Goal: Navigation & Orientation: Find specific page/section

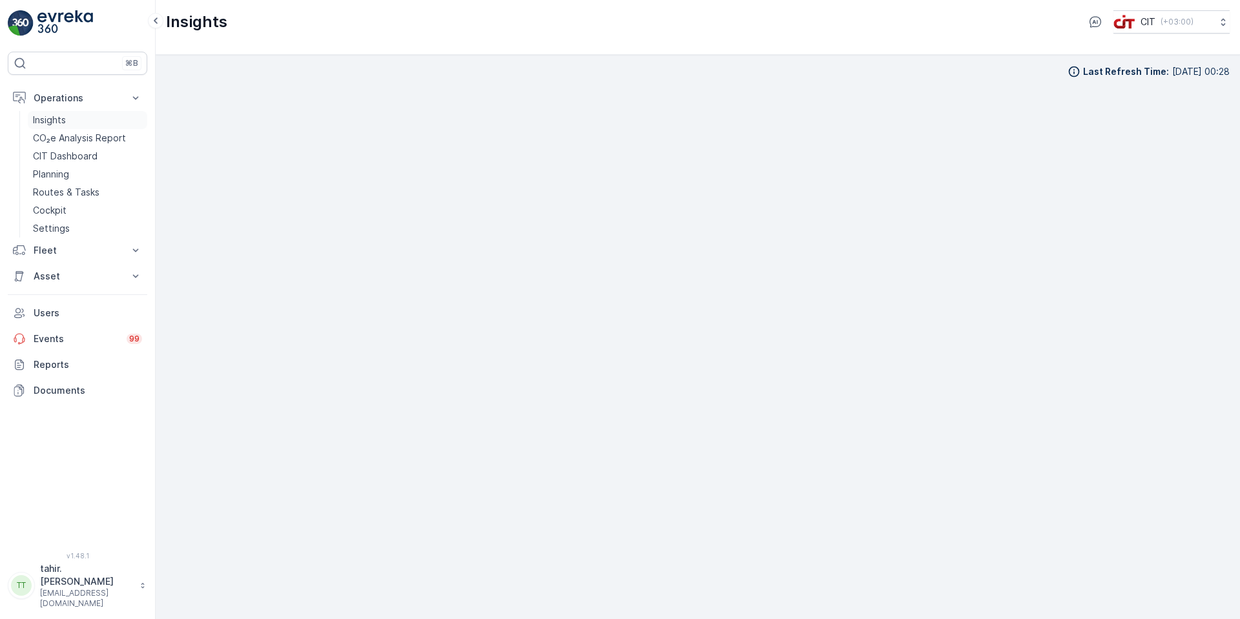
click at [62, 116] on p "Insights" at bounding box center [49, 120] width 33 height 13
click at [64, 99] on p "Operations" at bounding box center [78, 98] width 88 height 13
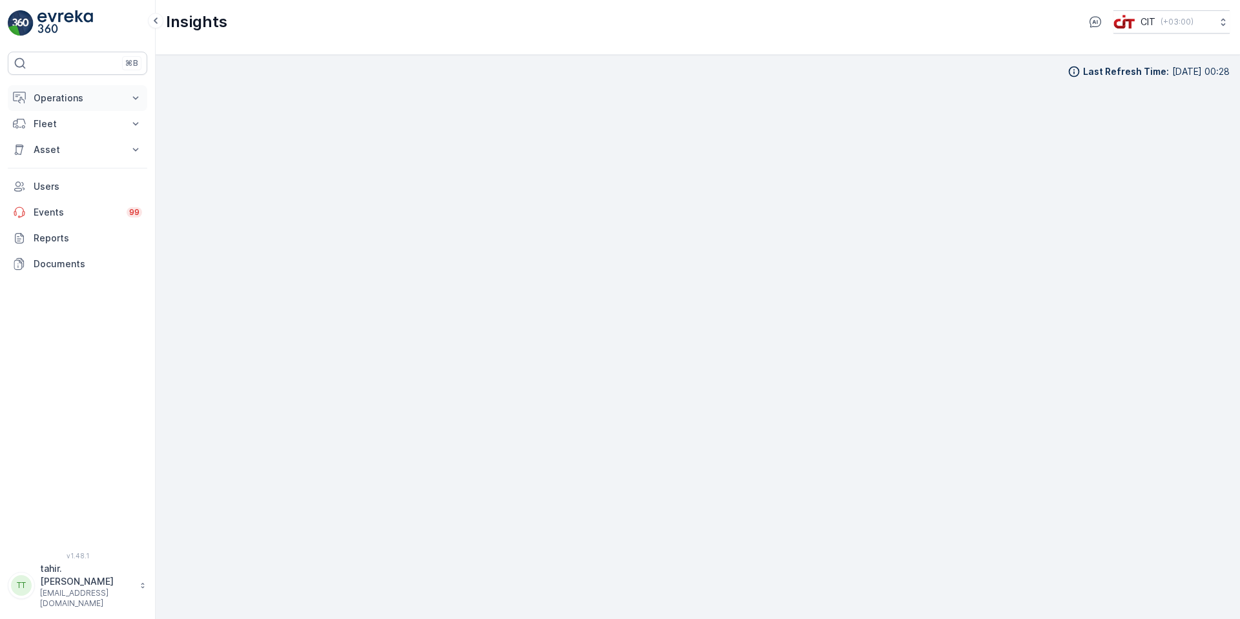
click at [64, 98] on p "Operations" at bounding box center [78, 98] width 88 height 13
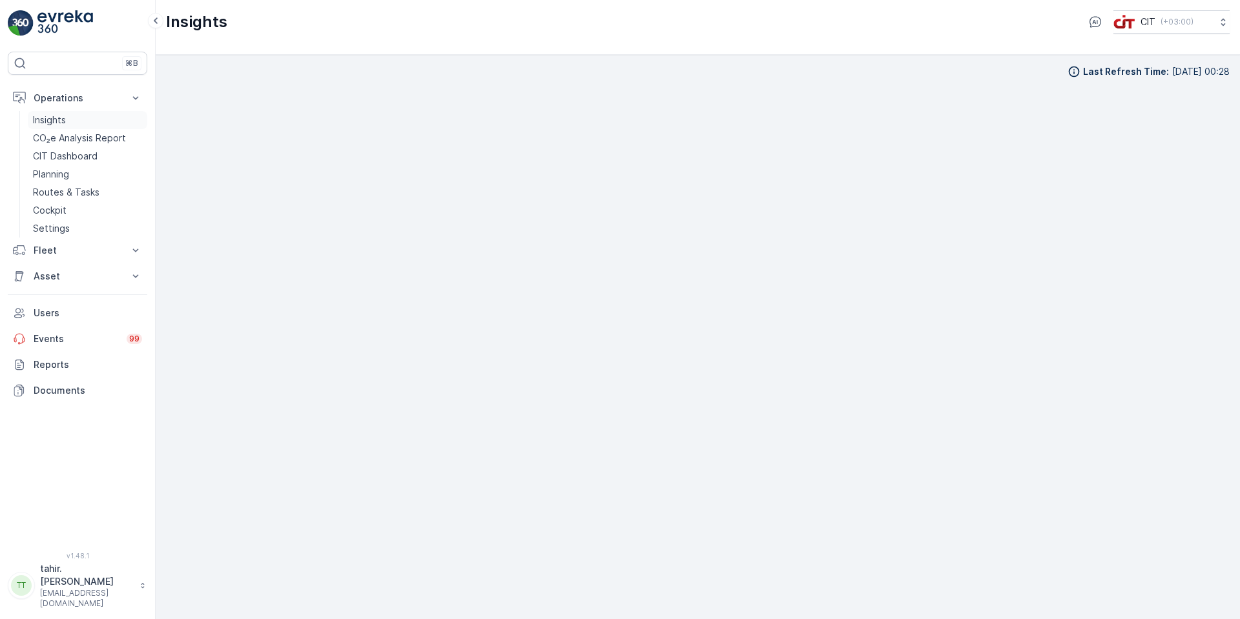
click at [50, 118] on p "Insights" at bounding box center [49, 120] width 33 height 13
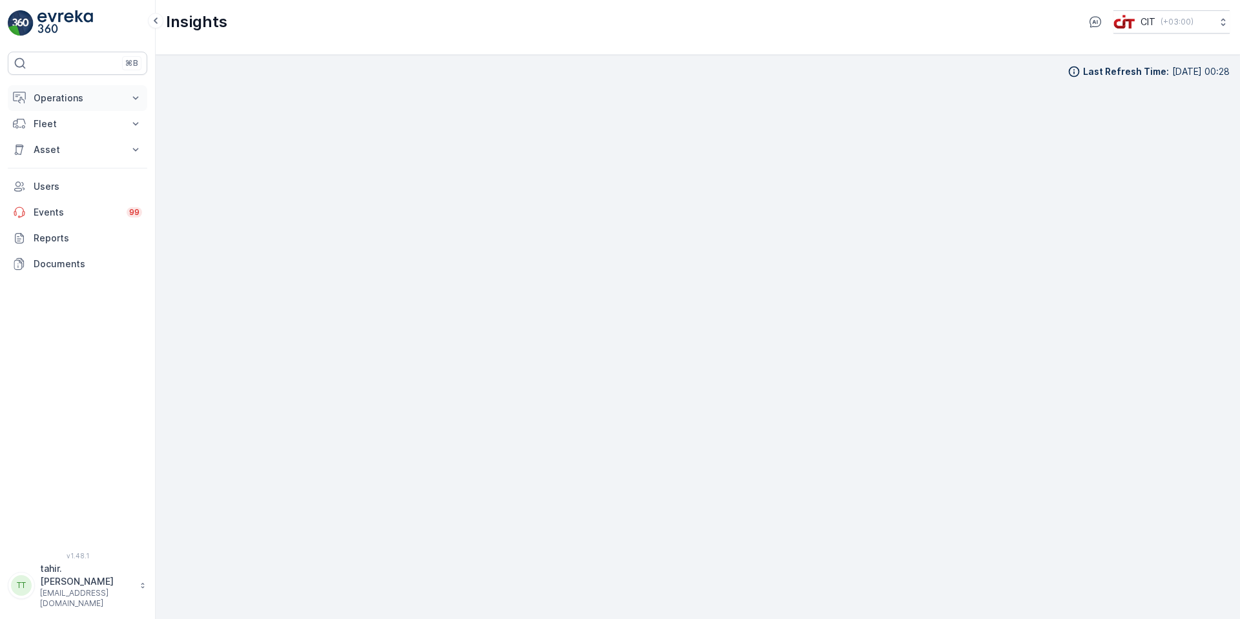
click at [66, 99] on p "Operations" at bounding box center [78, 98] width 88 height 13
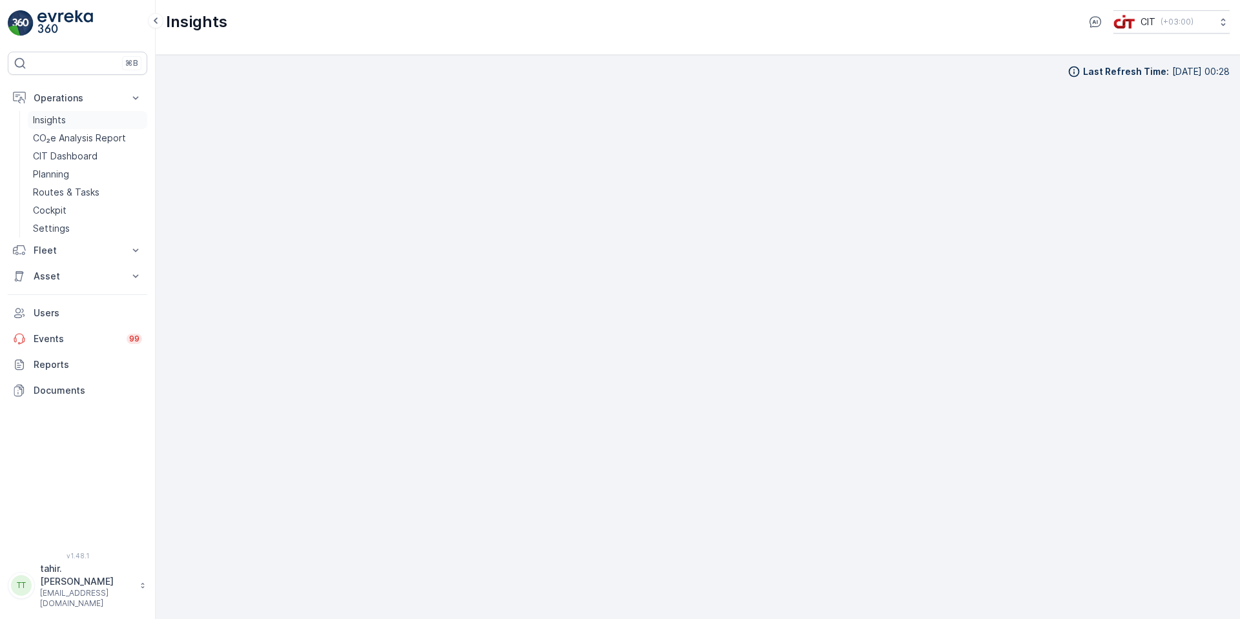
click at [55, 120] on p "Insights" at bounding box center [49, 120] width 33 height 13
click at [75, 155] on p "CIT Dashboard" at bounding box center [65, 156] width 65 height 13
click at [49, 122] on p "Insights" at bounding box center [49, 120] width 33 height 13
drag, startPoint x: 1217, startPoint y: 25, endPoint x: 1048, endPoint y: 19, distance: 169.3
click at [1216, 24] on icon "close" at bounding box center [1219, 23] width 9 height 10
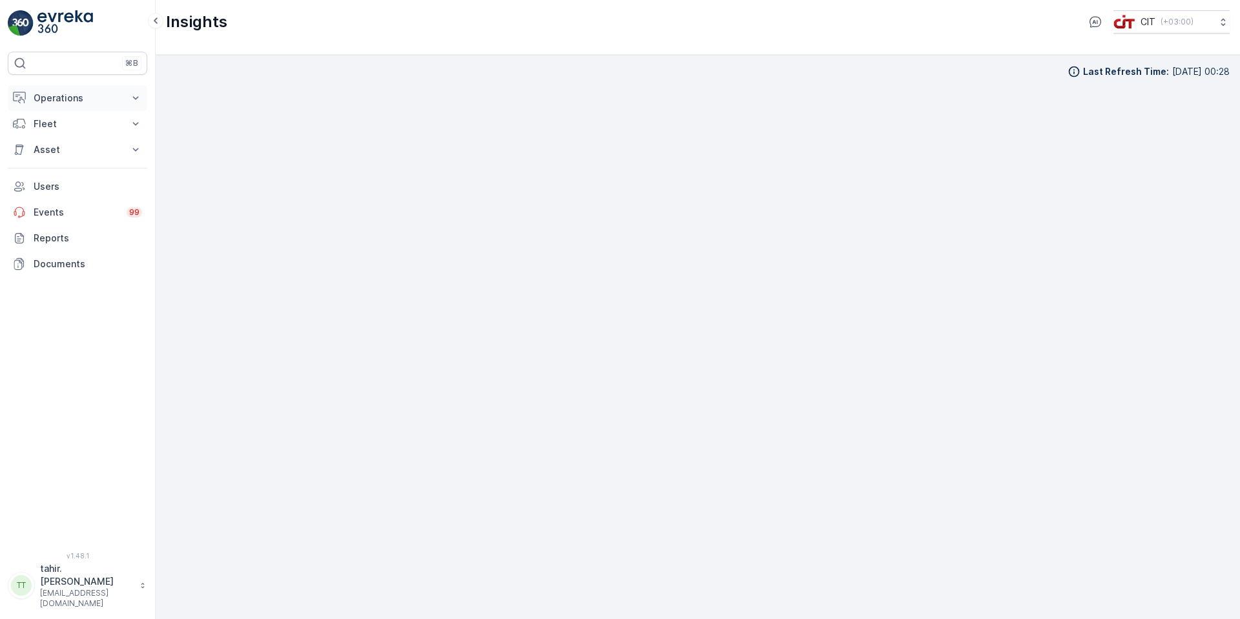
click at [54, 98] on p "Operations" at bounding box center [78, 98] width 88 height 13
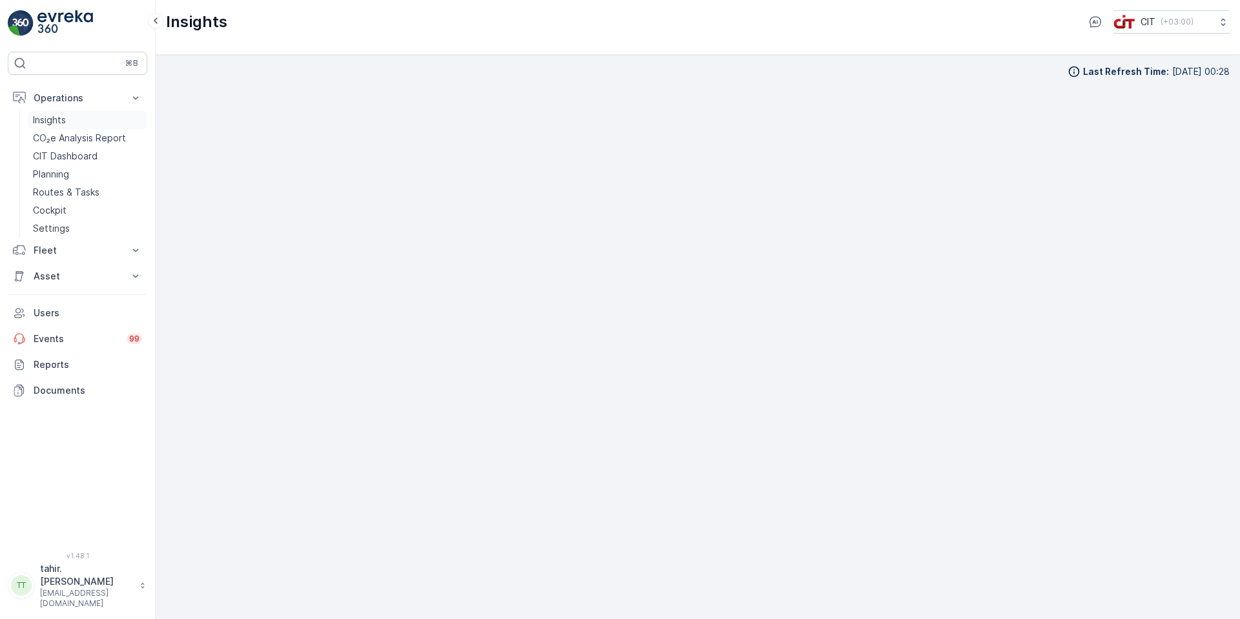
click at [52, 118] on p "Insights" at bounding box center [49, 120] width 33 height 13
click at [57, 122] on p "Insights" at bounding box center [49, 120] width 33 height 13
click at [50, 118] on p "Insights" at bounding box center [49, 120] width 33 height 13
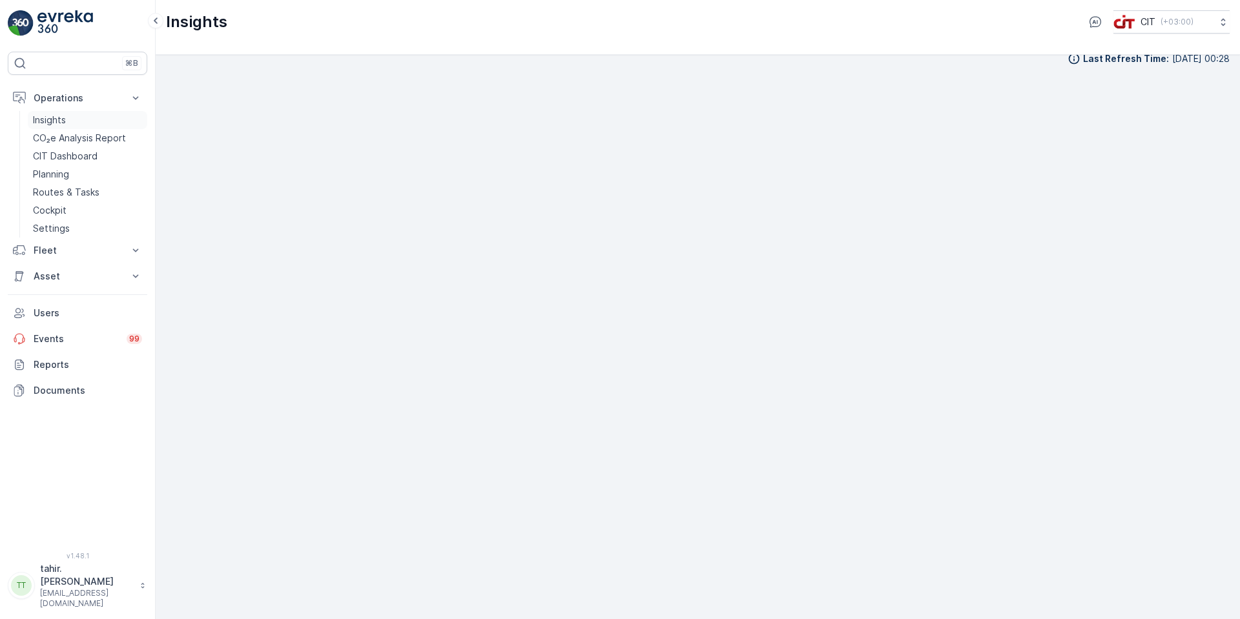
click at [50, 118] on p "Insights" at bounding box center [49, 120] width 33 height 13
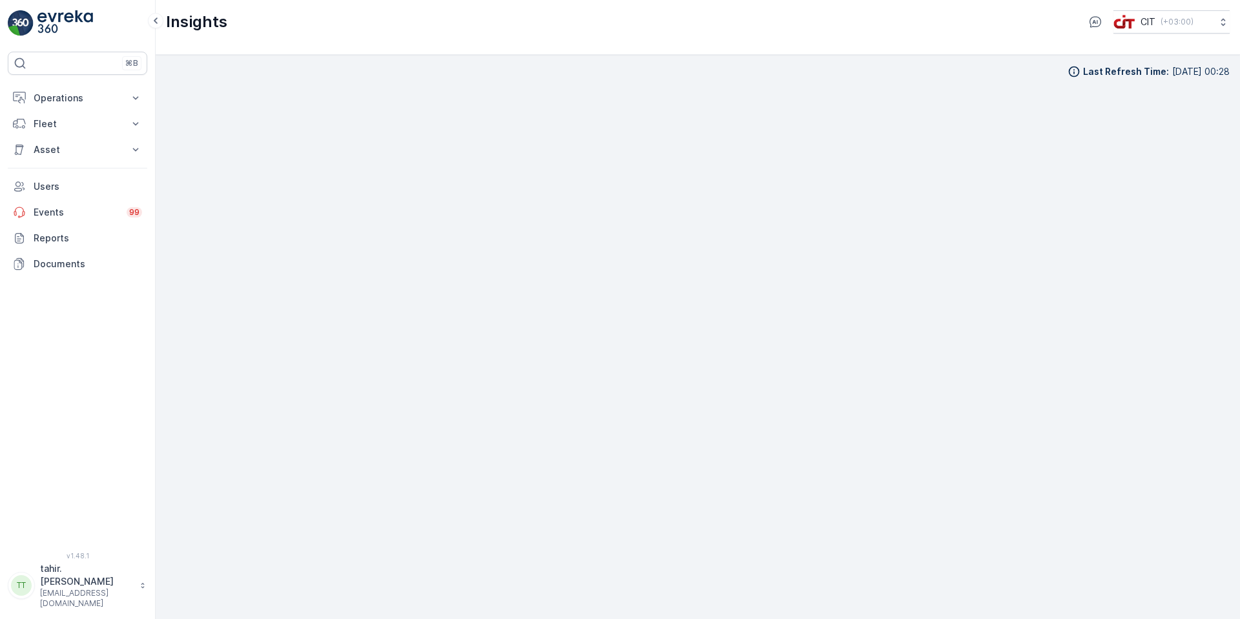
scroll to position [13, 0]
click at [68, 99] on p "Operations" at bounding box center [78, 98] width 88 height 13
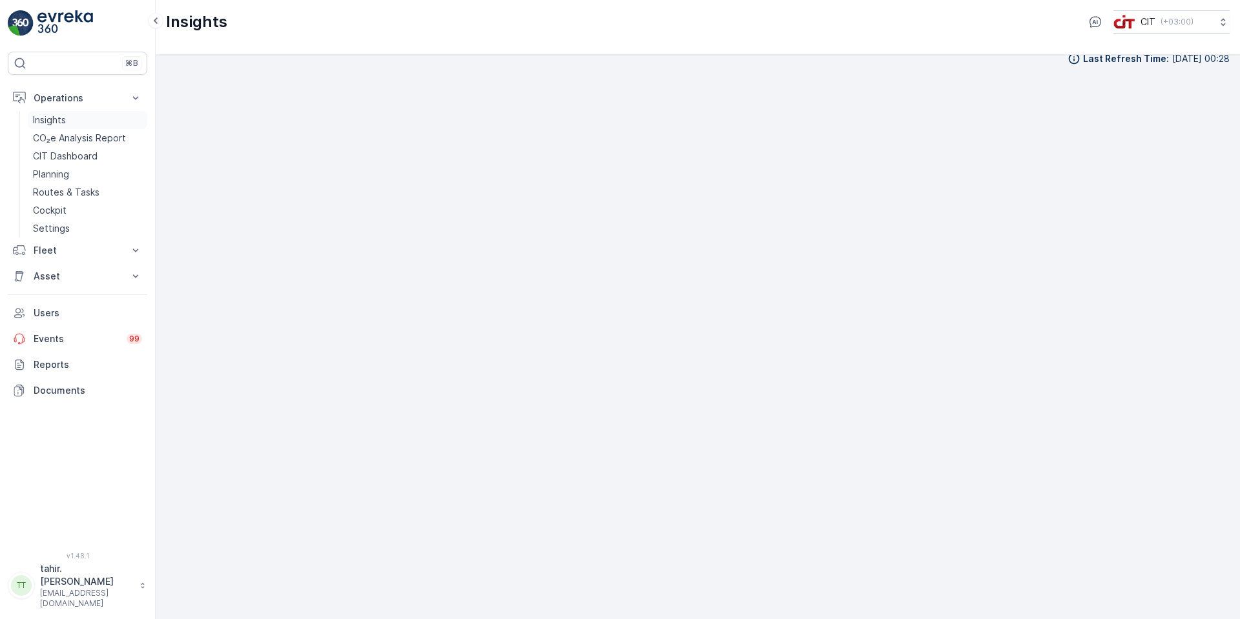
click at [56, 118] on p "Insights" at bounding box center [49, 120] width 33 height 13
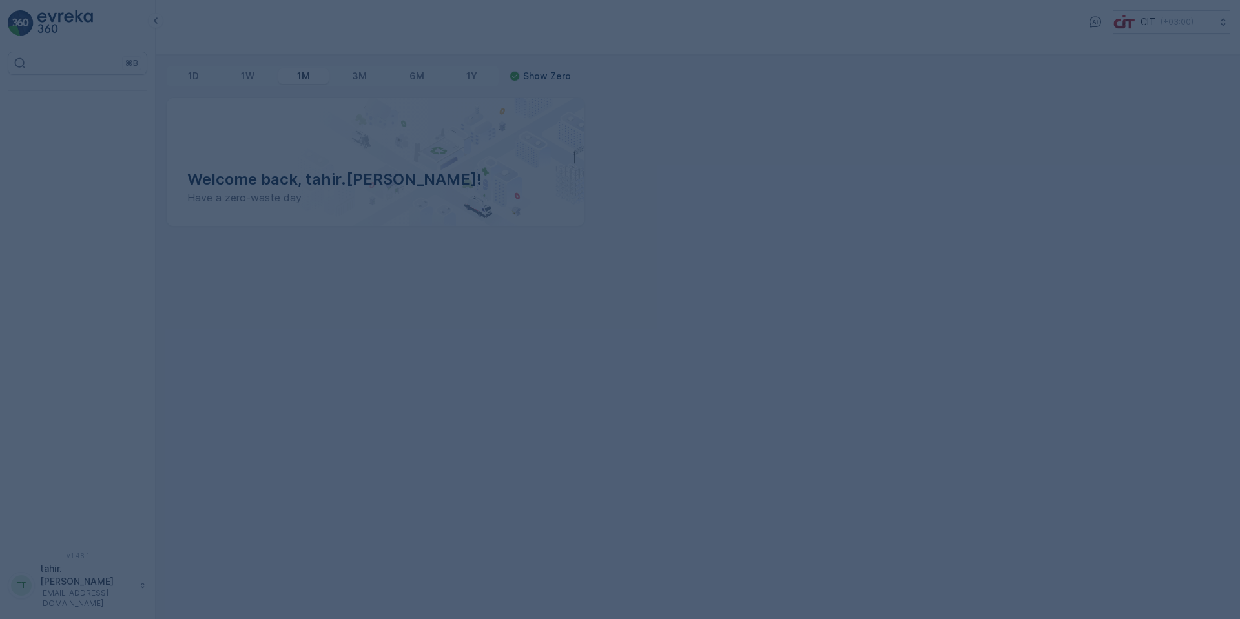
click at [668, 28] on div at bounding box center [620, 309] width 1240 height 619
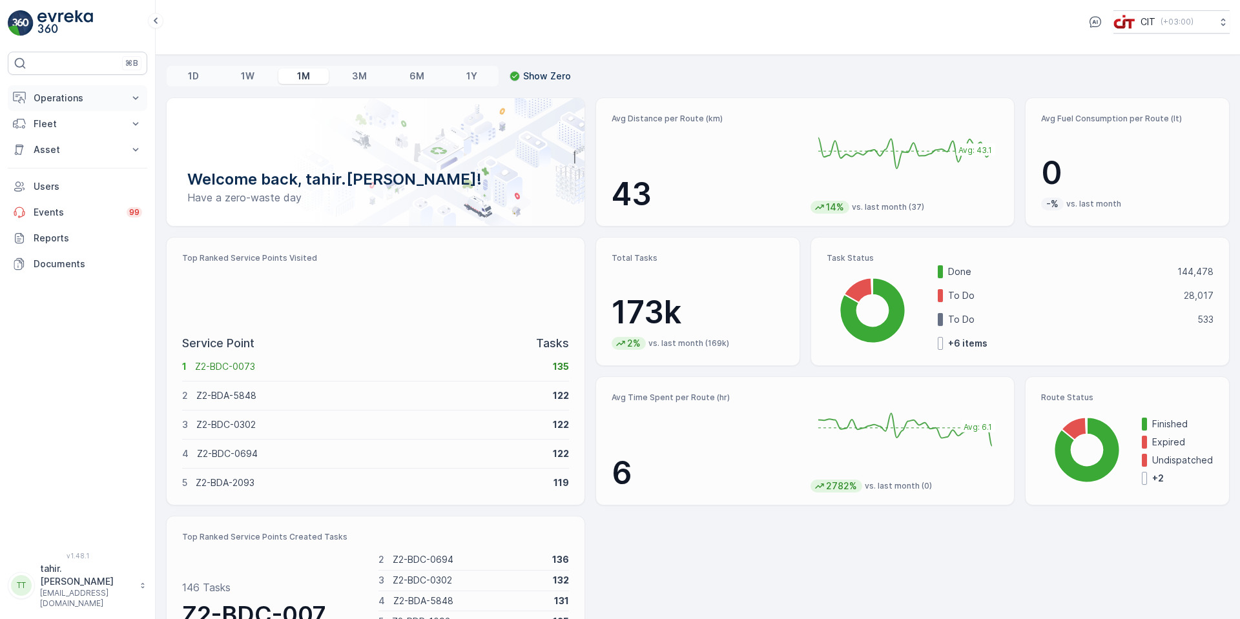
click at [63, 97] on p "Operations" at bounding box center [78, 98] width 88 height 13
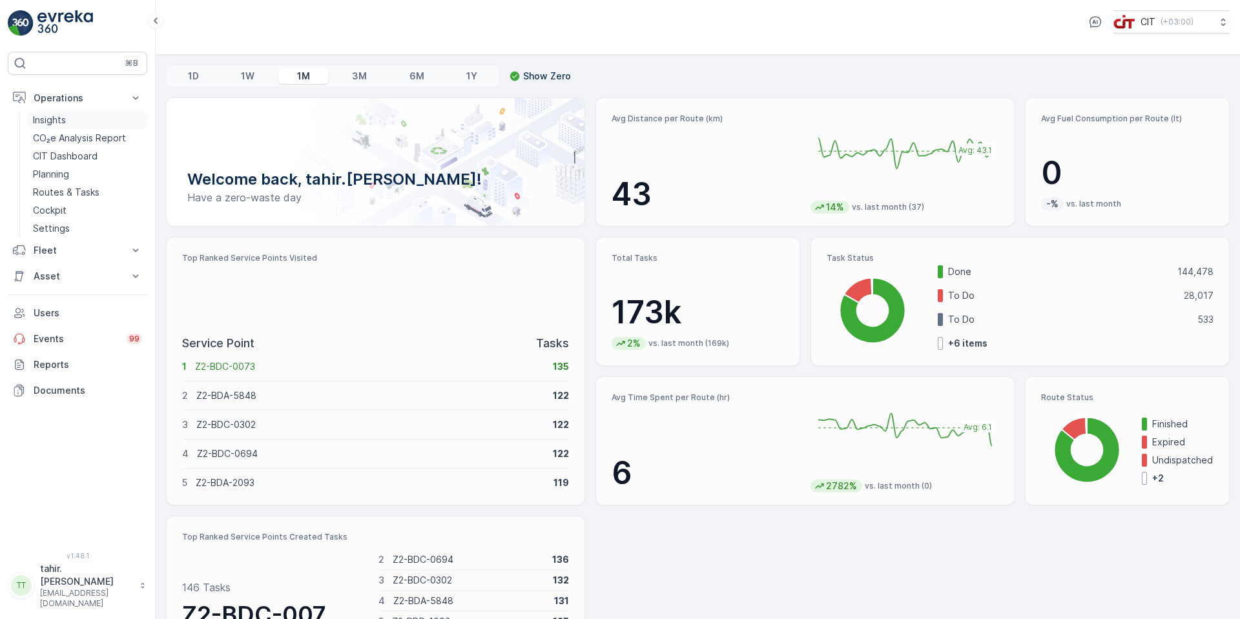
click at [45, 117] on p "Insights" at bounding box center [49, 120] width 33 height 13
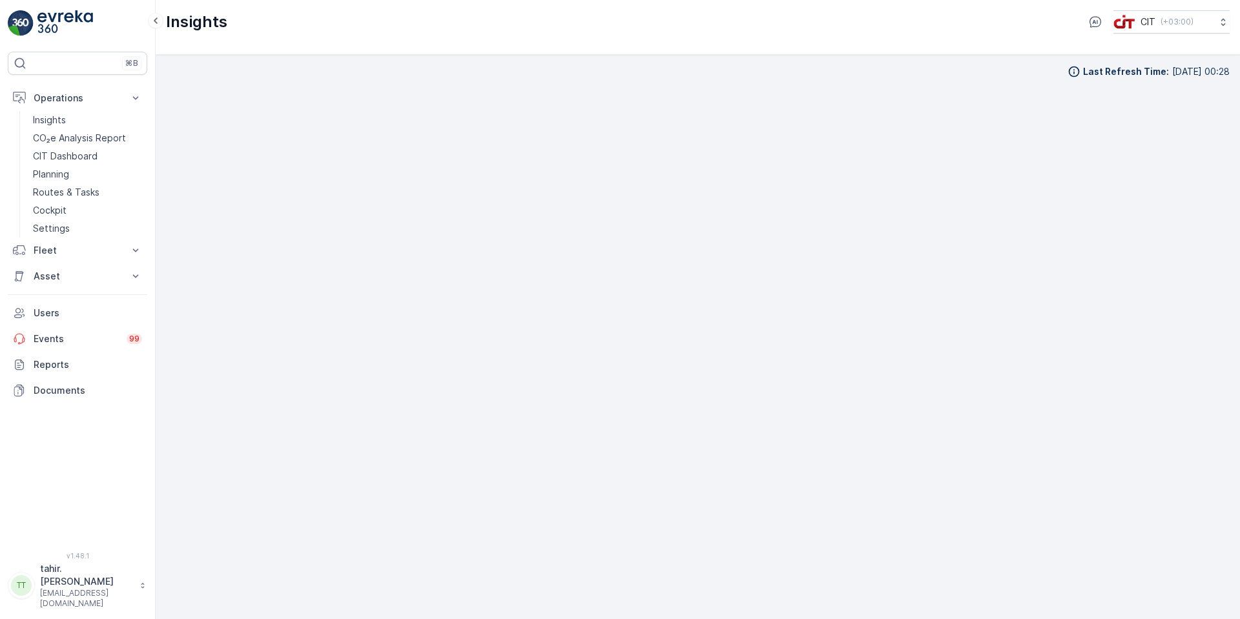
scroll to position [13, 0]
click at [945, 70] on div "Last Refresh Time : [DATE] 00:28" at bounding box center [697, 324] width 1063 height 544
